Goal: Task Accomplishment & Management: Use online tool/utility

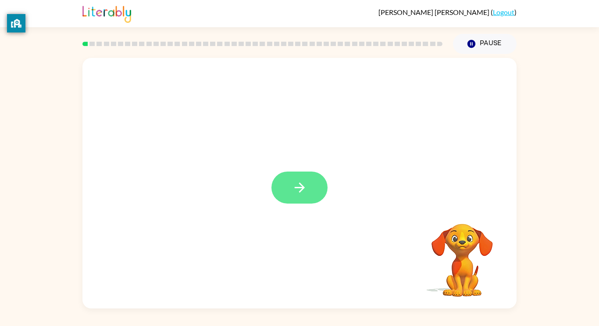
click at [309, 191] on button "button" at bounding box center [300, 188] width 56 height 32
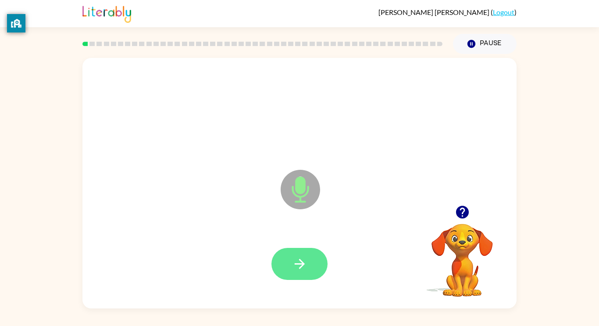
click at [302, 261] on icon "button" at bounding box center [299, 264] width 10 height 10
click at [301, 259] on icon "button" at bounding box center [299, 263] width 15 height 15
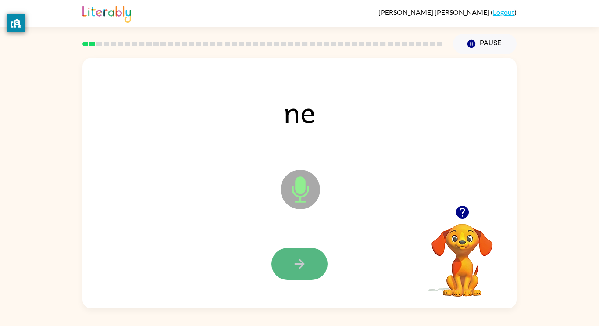
click at [300, 261] on icon "button" at bounding box center [299, 263] width 15 height 15
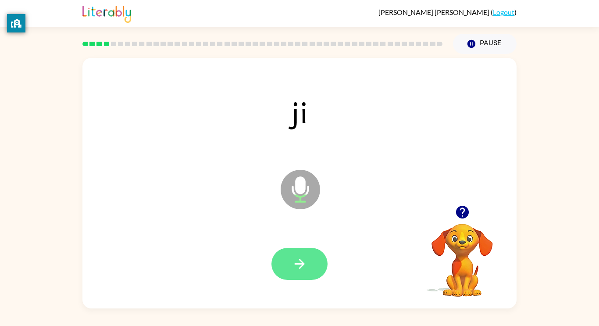
click at [301, 263] on icon "button" at bounding box center [299, 264] width 10 height 10
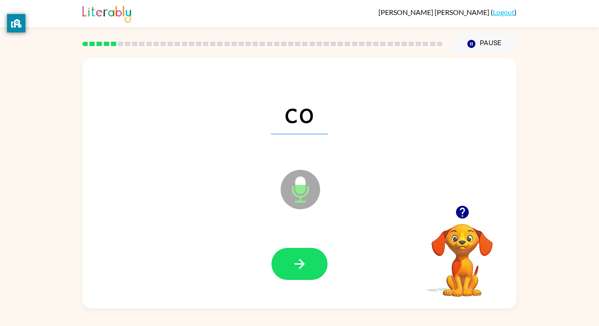
click at [301, 263] on icon "button" at bounding box center [299, 264] width 10 height 10
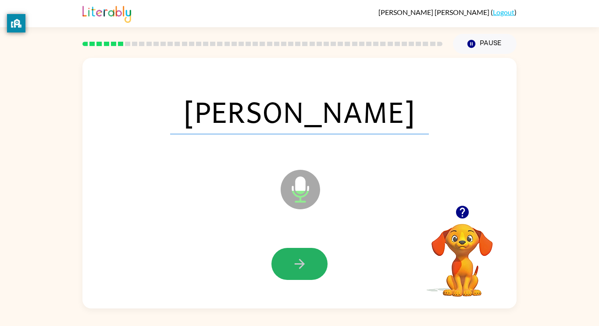
click at [301, 263] on icon "button" at bounding box center [299, 264] width 10 height 10
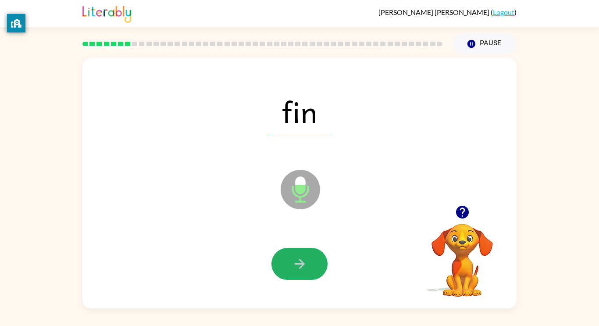
click at [301, 263] on icon "button" at bounding box center [299, 264] width 10 height 10
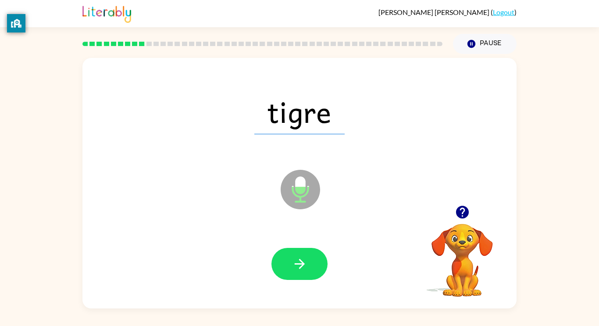
click at [301, 263] on icon "button" at bounding box center [299, 264] width 10 height 10
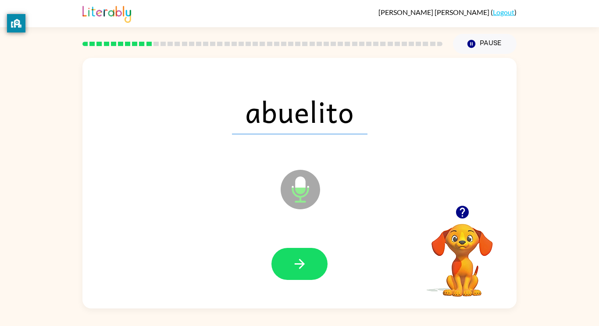
click at [301, 263] on icon "button" at bounding box center [299, 264] width 10 height 10
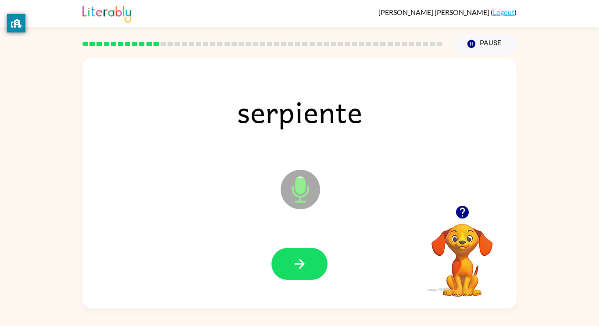
click at [301, 263] on icon "button" at bounding box center [299, 264] width 10 height 10
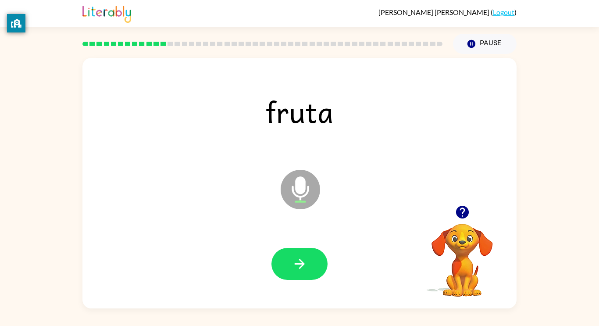
click at [301, 263] on icon "button" at bounding box center [299, 264] width 10 height 10
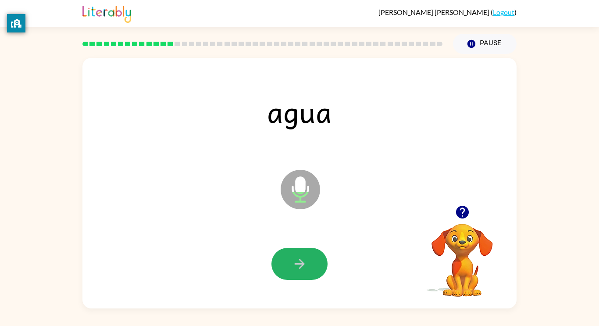
click at [301, 263] on icon "button" at bounding box center [299, 264] width 10 height 10
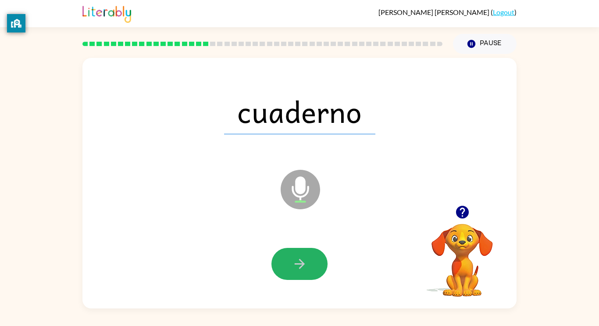
click at [301, 263] on icon "button" at bounding box center [299, 264] width 10 height 10
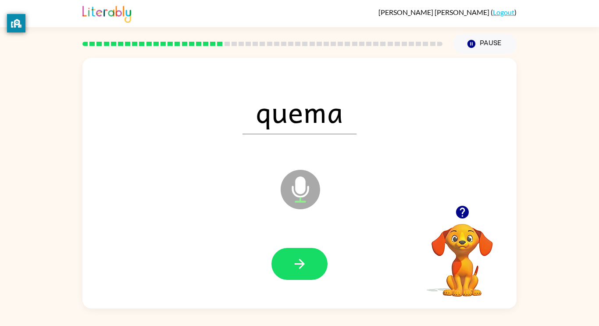
click at [301, 263] on icon "button" at bounding box center [299, 264] width 10 height 10
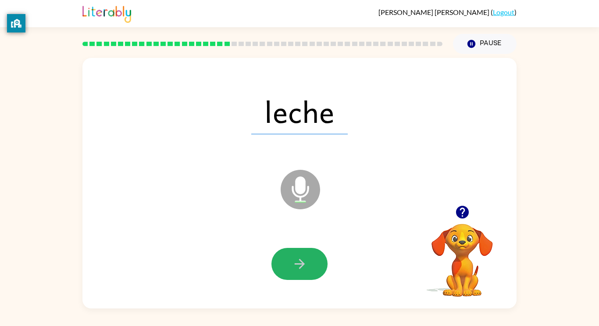
click at [301, 263] on icon "button" at bounding box center [299, 264] width 10 height 10
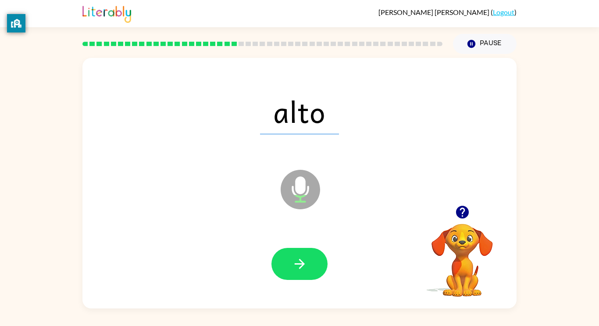
click at [301, 263] on icon "button" at bounding box center [299, 264] width 10 height 10
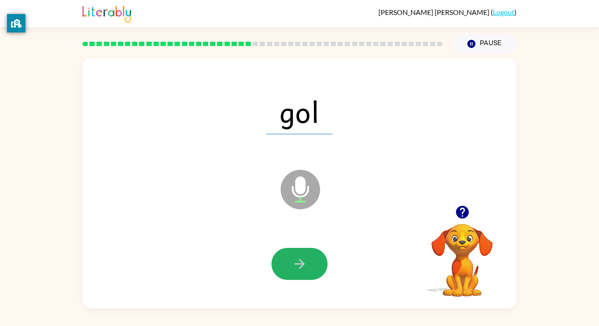
click at [301, 263] on icon "button" at bounding box center [299, 264] width 10 height 10
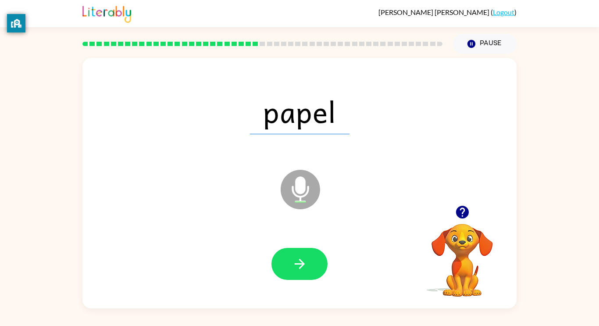
click at [301, 263] on icon "button" at bounding box center [299, 264] width 10 height 10
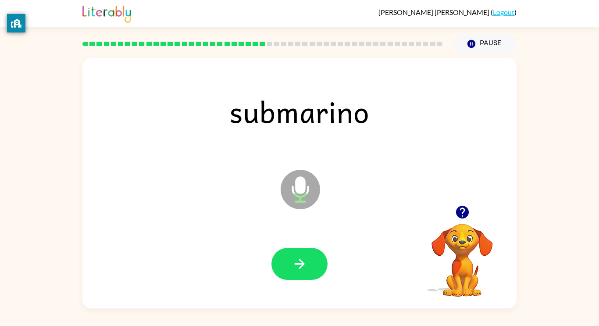
click at [301, 263] on icon "button" at bounding box center [299, 264] width 10 height 10
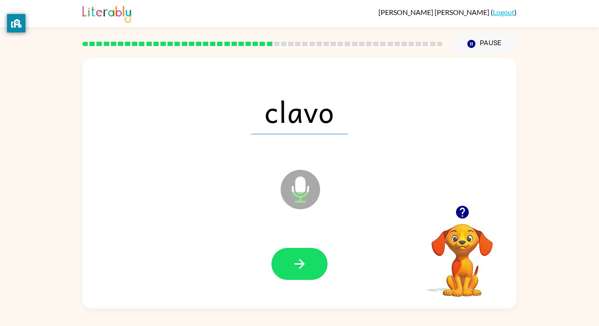
click at [301, 263] on icon "button" at bounding box center [299, 264] width 10 height 10
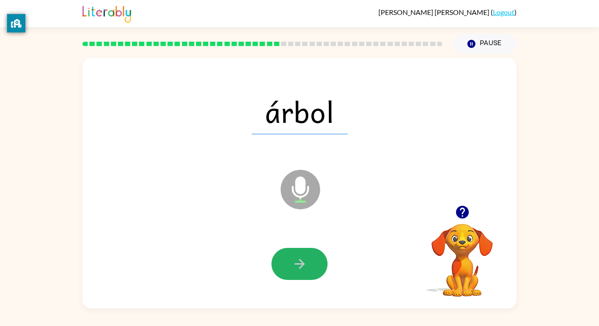
click at [301, 263] on icon "button" at bounding box center [299, 264] width 10 height 10
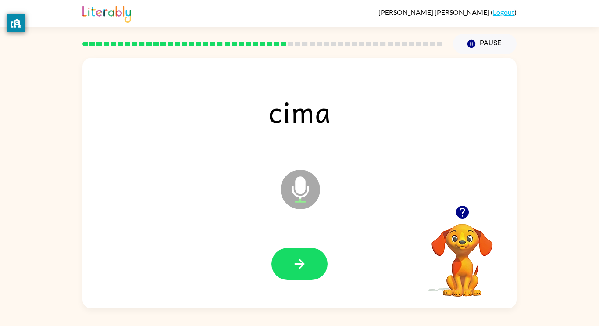
click at [301, 263] on icon "button" at bounding box center [299, 264] width 10 height 10
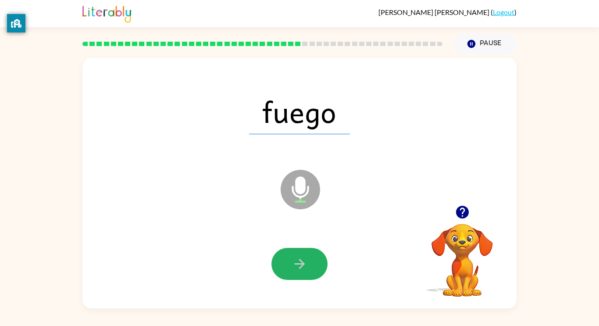
click at [301, 263] on icon "button" at bounding box center [299, 264] width 10 height 10
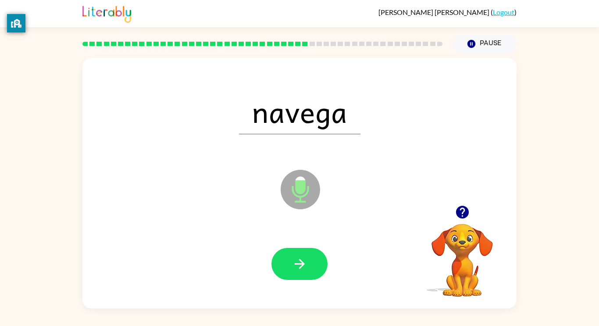
click at [301, 263] on icon "button" at bounding box center [299, 264] width 10 height 10
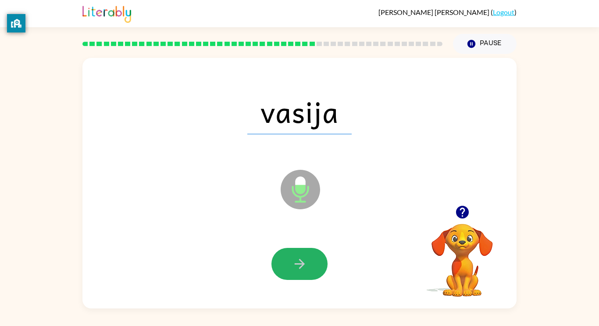
click at [301, 263] on icon "button" at bounding box center [299, 264] width 10 height 10
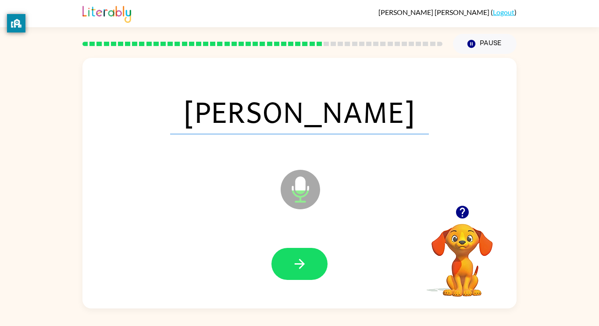
click at [301, 263] on icon "button" at bounding box center [299, 264] width 10 height 10
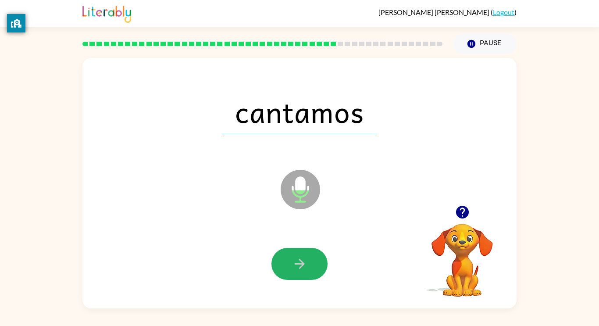
click at [301, 263] on icon "button" at bounding box center [299, 264] width 10 height 10
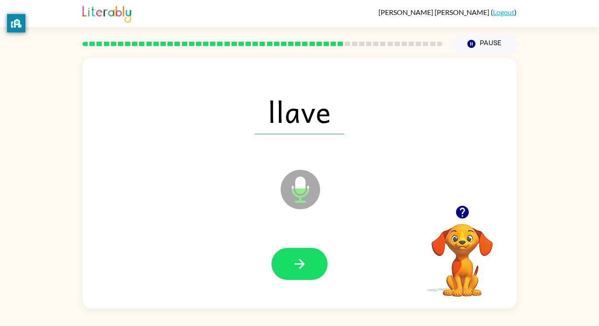
click at [301, 263] on icon "button" at bounding box center [299, 264] width 10 height 10
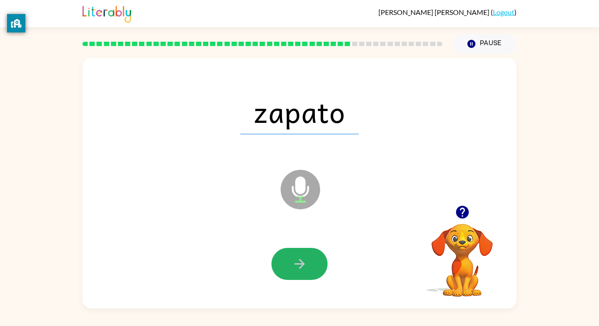
click at [301, 263] on icon "button" at bounding box center [299, 264] width 10 height 10
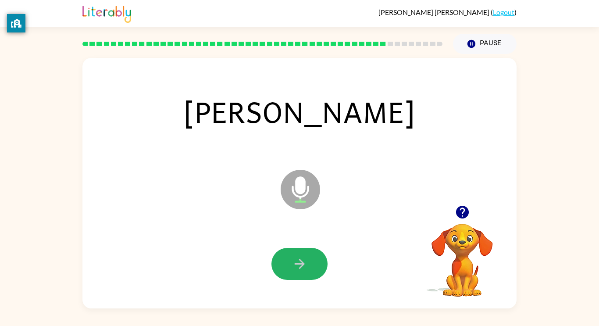
click at [301, 263] on icon "button" at bounding box center [299, 264] width 10 height 10
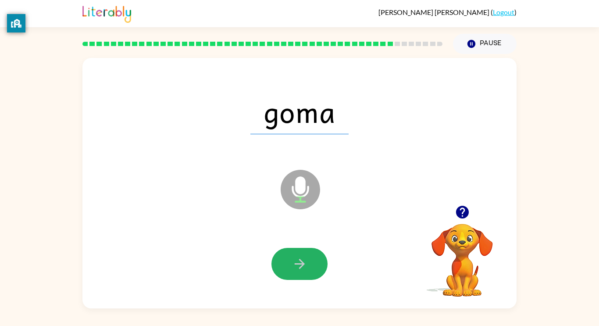
click at [301, 263] on icon "button" at bounding box center [299, 264] width 10 height 10
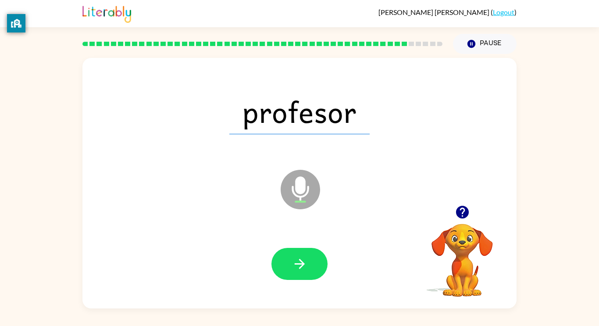
click at [301, 263] on icon "button" at bounding box center [299, 264] width 10 height 10
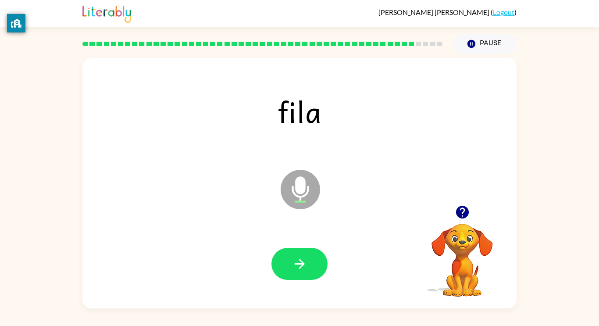
click at [301, 263] on icon "button" at bounding box center [299, 264] width 10 height 10
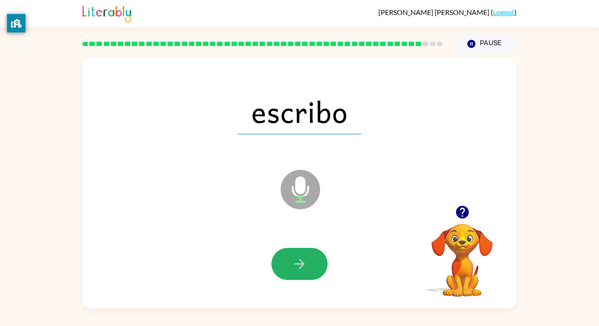
click at [301, 263] on icon "button" at bounding box center [299, 264] width 10 height 10
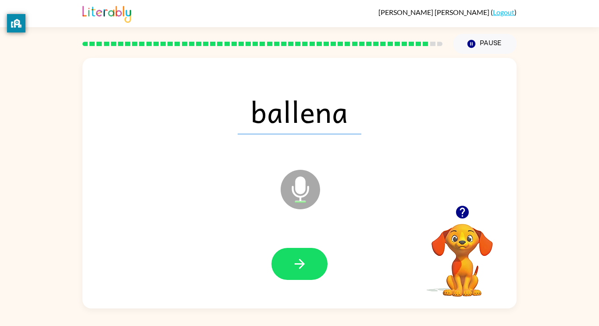
click at [301, 263] on icon "button" at bounding box center [299, 264] width 10 height 10
